Goal: Task Accomplishment & Management: Use online tool/utility

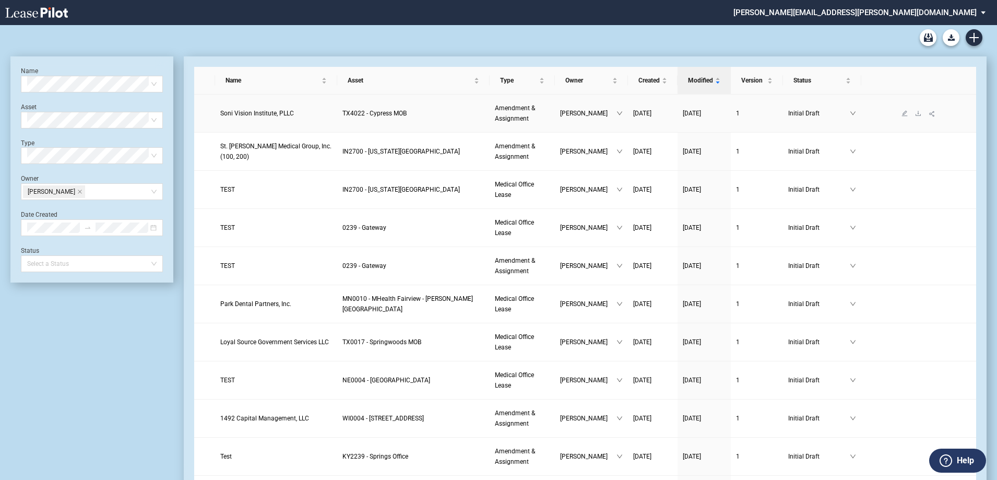
click at [267, 113] on span "Soni Vision Institute, PLLC" at bounding box center [257, 113] width 74 height 7
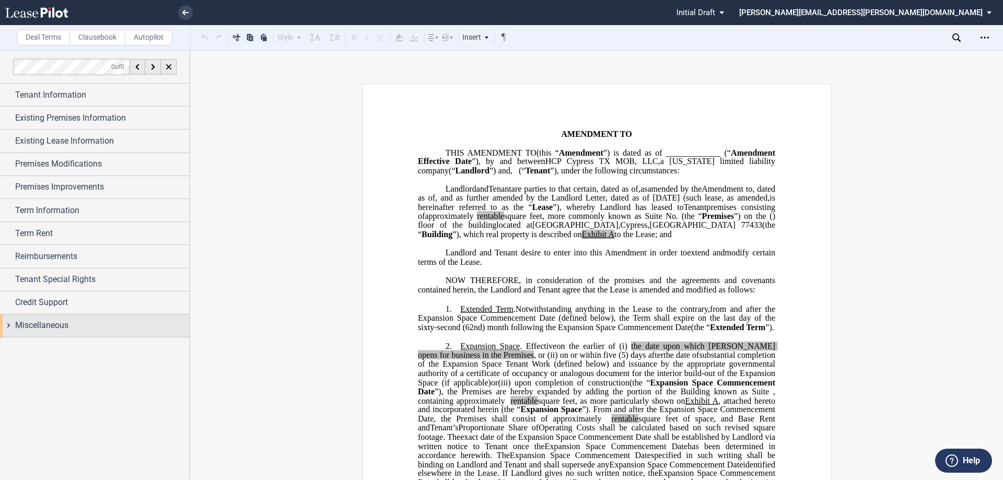
click at [96, 321] on div "Miscellaneous" at bounding box center [102, 325] width 174 height 13
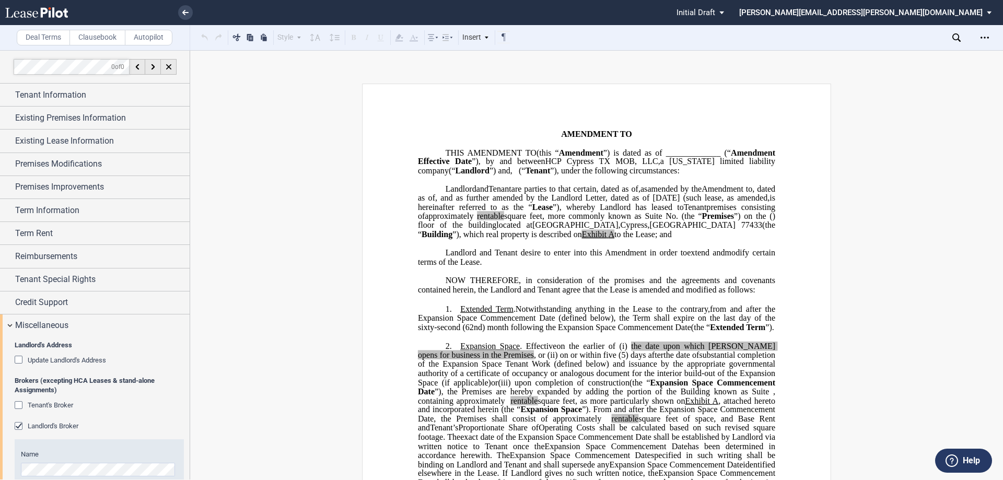
scroll to position [261, 0]
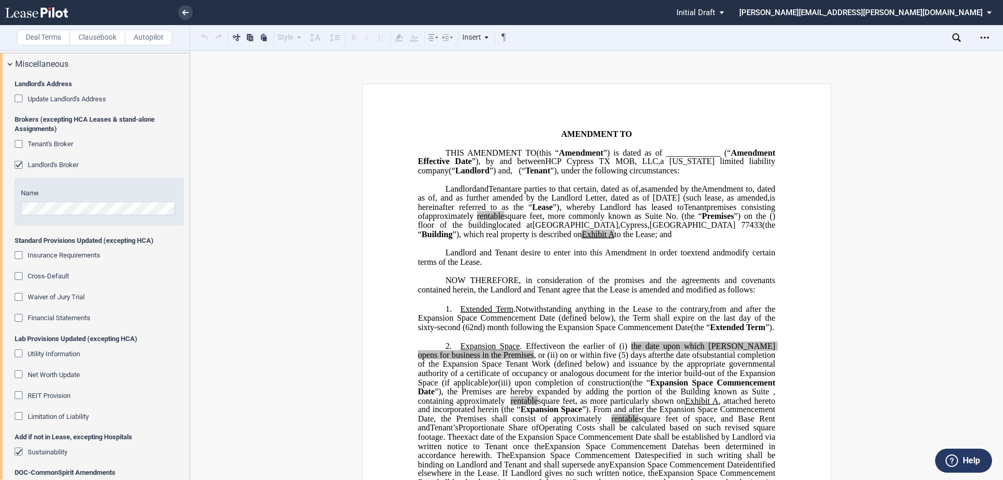
click at [19, 145] on div "Tenant's Broker" at bounding box center [20, 145] width 10 height 10
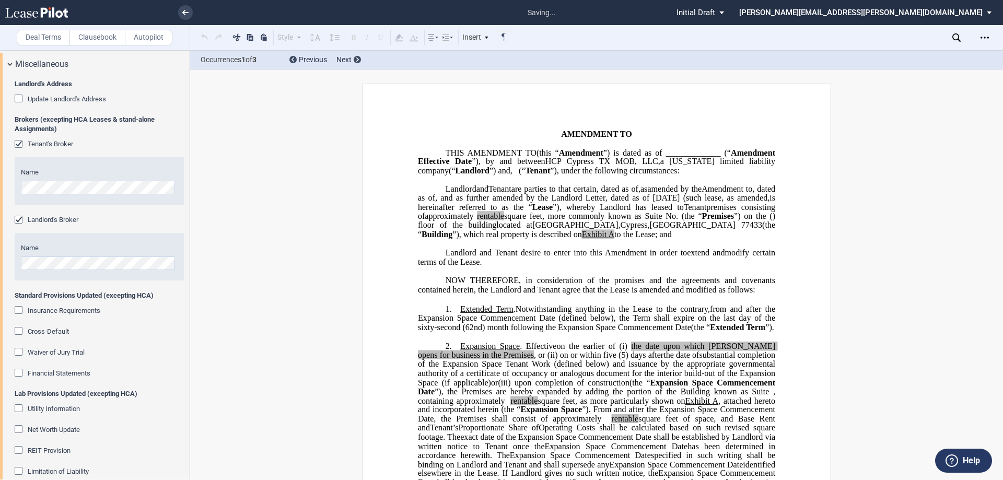
scroll to position [2284, 0]
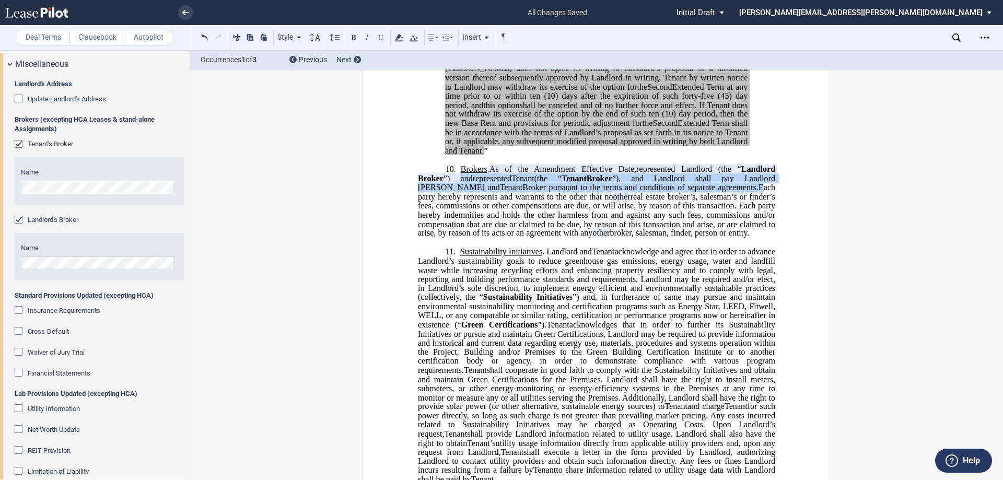
drag, startPoint x: 775, startPoint y: 243, endPoint x: 507, endPoint y: 232, distance: 268.6
click at [462, 183] on span "”) and" at bounding box center [452, 178] width 19 height 9
drag, startPoint x: 507, startPoint y: 231, endPoint x: 770, endPoint y: 245, distance: 263.6
click at [770, 192] on span "As of the ﻿ ﻿ First Amendment Effective Date, ﻿ ﻿ represented Landlord (the “ L…" at bounding box center [597, 177] width 359 height 27
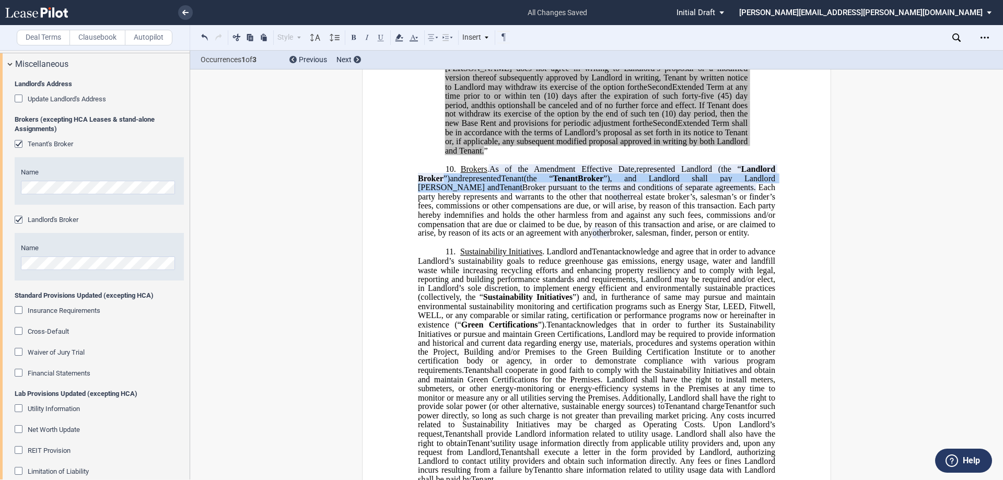
click at [570, 237] on span "real estate broker’s, salesman’s or finder’s fees, commissions or other compens…" at bounding box center [597, 214] width 359 height 45
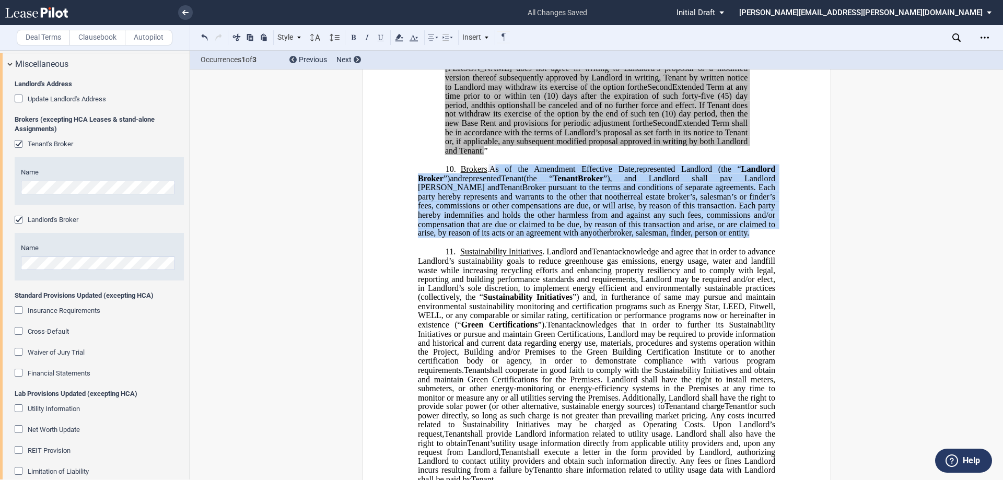
drag, startPoint x: 492, startPoint y: 224, endPoint x: 434, endPoint y: 297, distance: 93.7
click at [434, 238] on p "10. Brokers . As of the ﻿ ﻿ First Amendment Effective Date, ﻿ ﻿ represented Lan…" at bounding box center [596, 201] width 357 height 74
